Goal: Transaction & Acquisition: Obtain resource

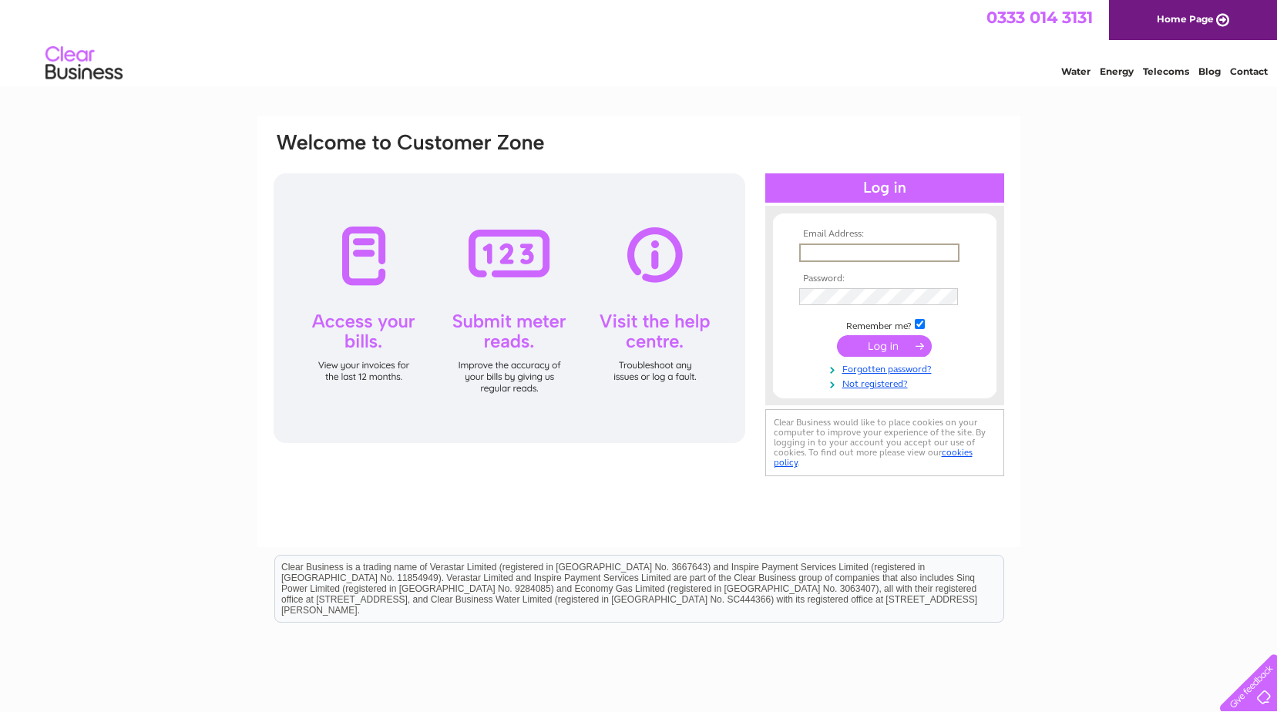
click at [830, 255] on input "text" at bounding box center [879, 253] width 160 height 19
type input "[PERSON_NAME][EMAIL_ADDRESS][DOMAIN_NAME]"
click at [837, 335] on input "submit" at bounding box center [884, 346] width 95 height 22
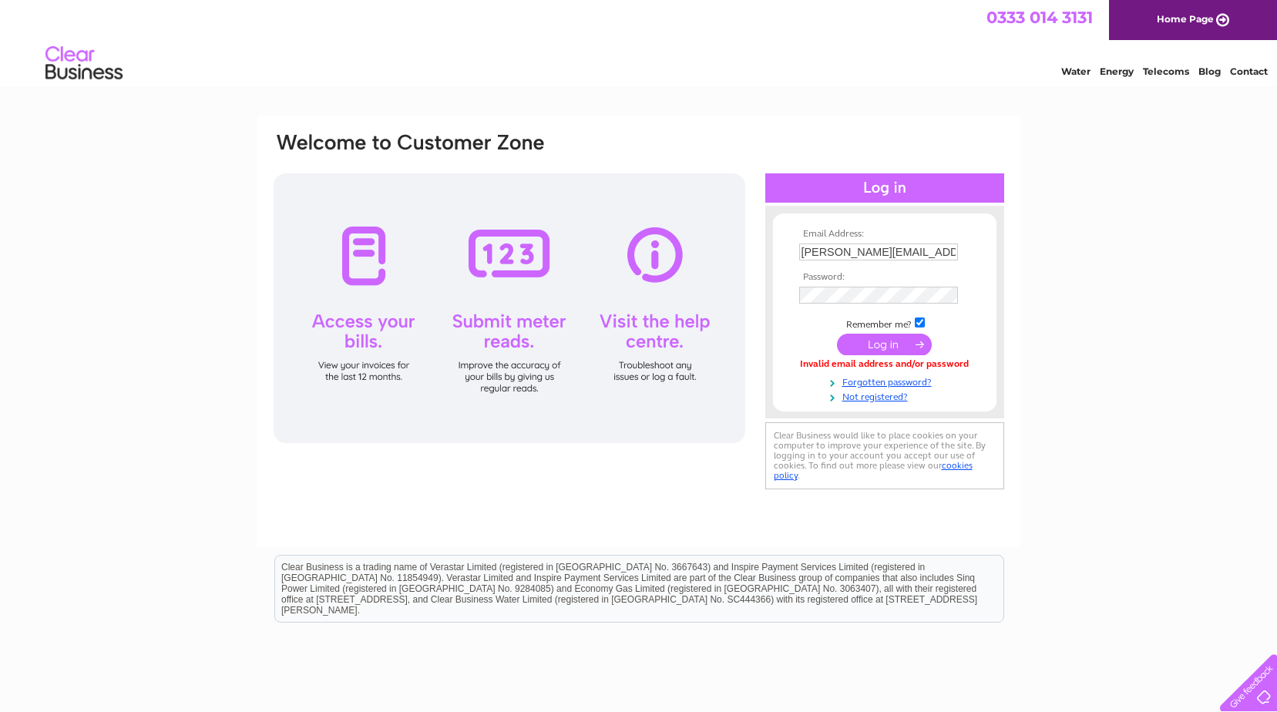
click at [882, 347] on input "submit" at bounding box center [884, 345] width 95 height 22
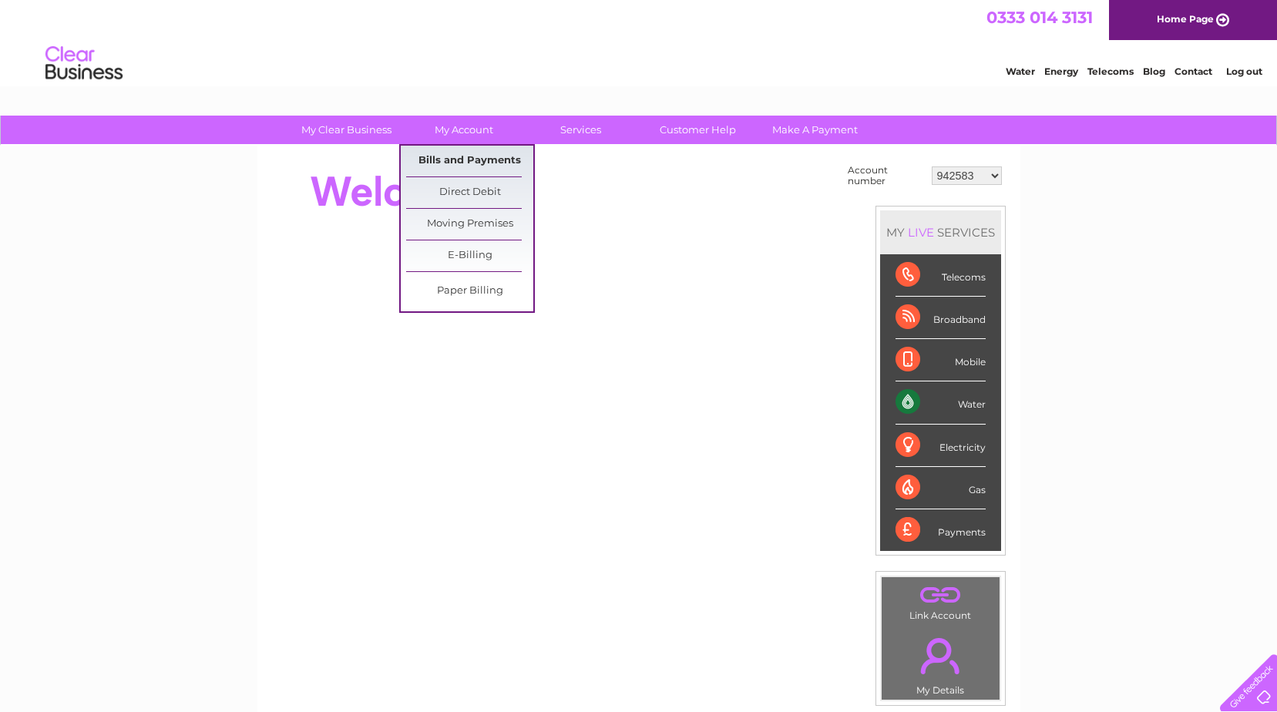
click at [464, 157] on link "Bills and Payments" at bounding box center [469, 161] width 127 height 31
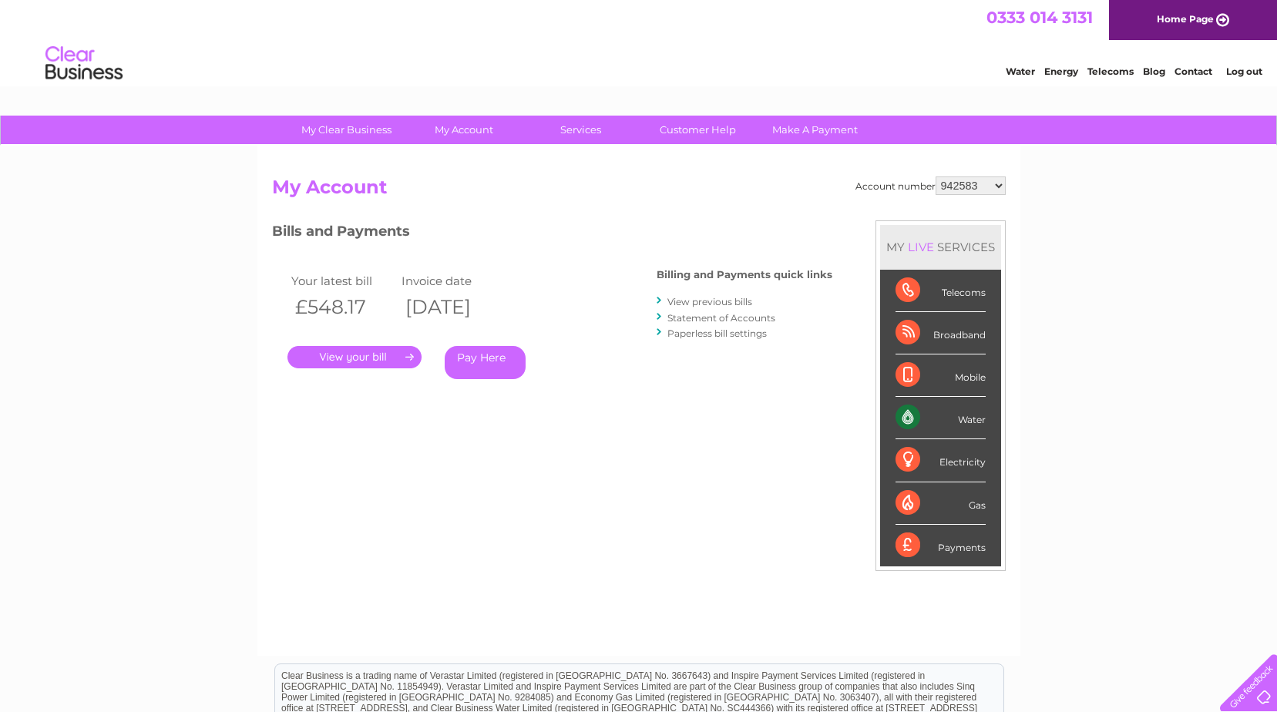
click at [361, 356] on link "." at bounding box center [355, 357] width 134 height 22
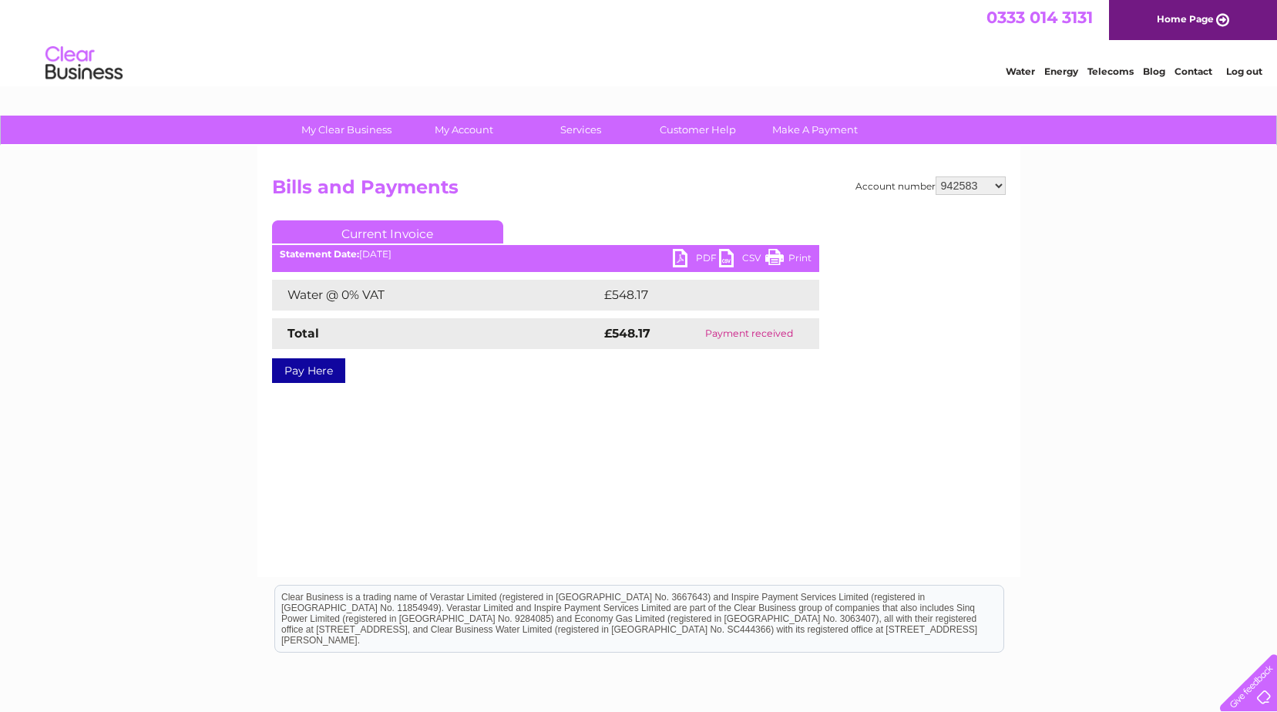
click at [1001, 186] on select "942583 967945 968900 986307 996075 1127855 1135018 1144492 1153825 3025594 3030…" at bounding box center [971, 186] width 70 height 19
click at [1247, 71] on link "Log out" at bounding box center [1245, 72] width 36 height 12
